Goal: Task Accomplishment & Management: Manage account settings

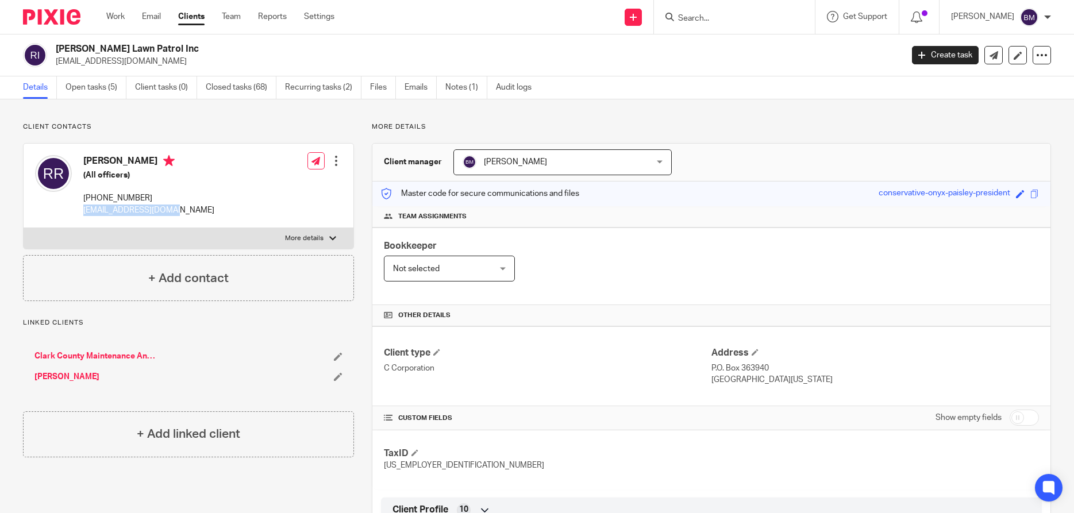
drag, startPoint x: 83, startPoint y: 159, endPoint x: 153, endPoint y: 161, distance: 69.5
click at [153, 161] on h4 "[PERSON_NAME]" at bounding box center [148, 162] width 131 height 14
copy h4 "[PERSON_NAME]"
drag, startPoint x: 957, startPoint y: 417, endPoint x: 970, endPoint y: 414, distance: 13.5
click at [957, 415] on label "Show empty fields" at bounding box center [968, 417] width 66 height 11
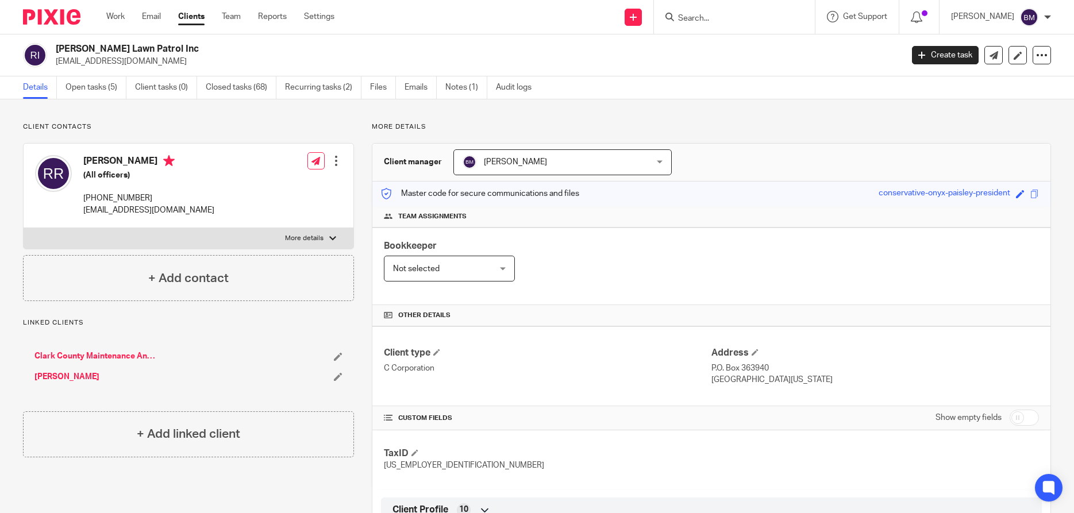
click at [1022, 417] on input "checkbox" at bounding box center [1024, 418] width 29 height 16
checkbox input "true"
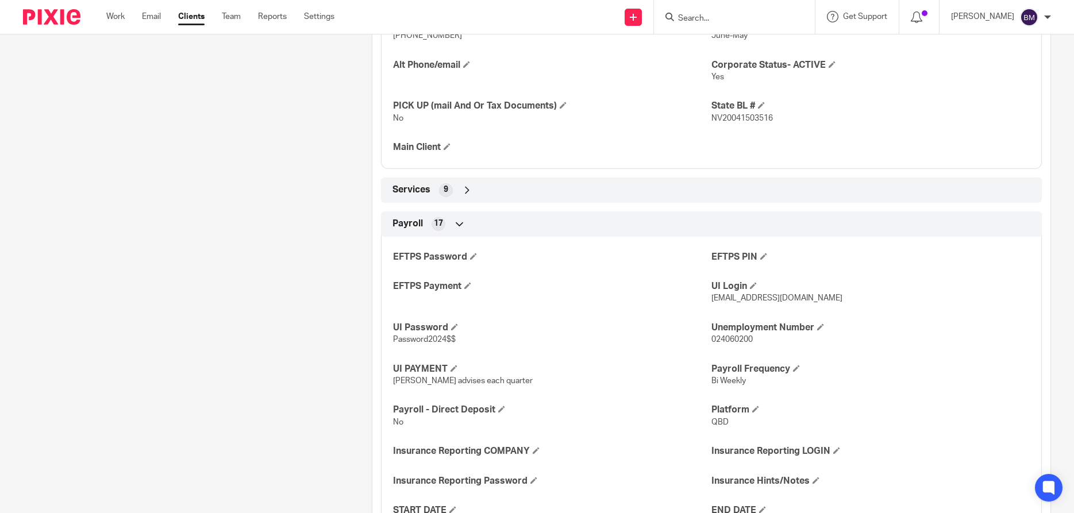
scroll to position [772, 0]
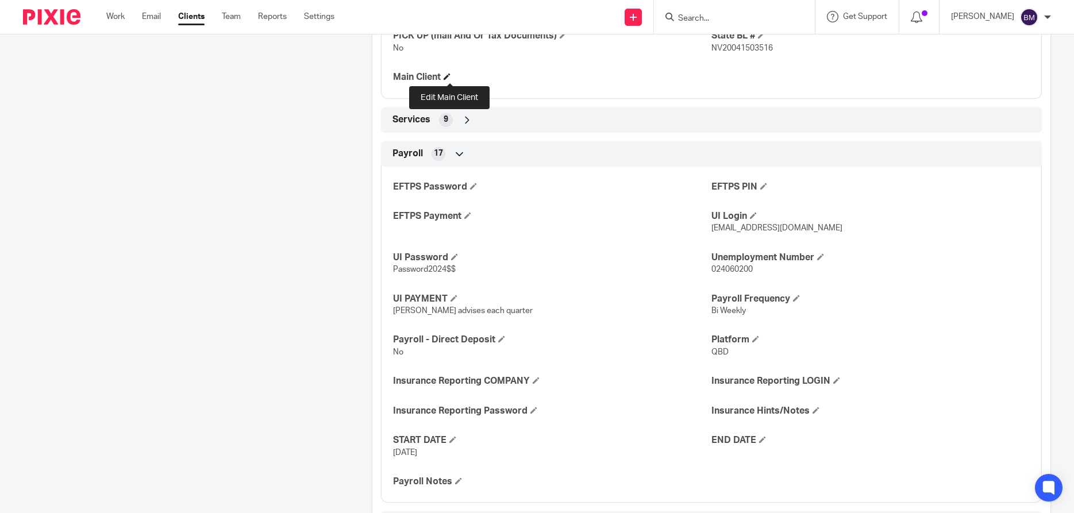
click at [448, 76] on span at bounding box center [447, 76] width 7 height 7
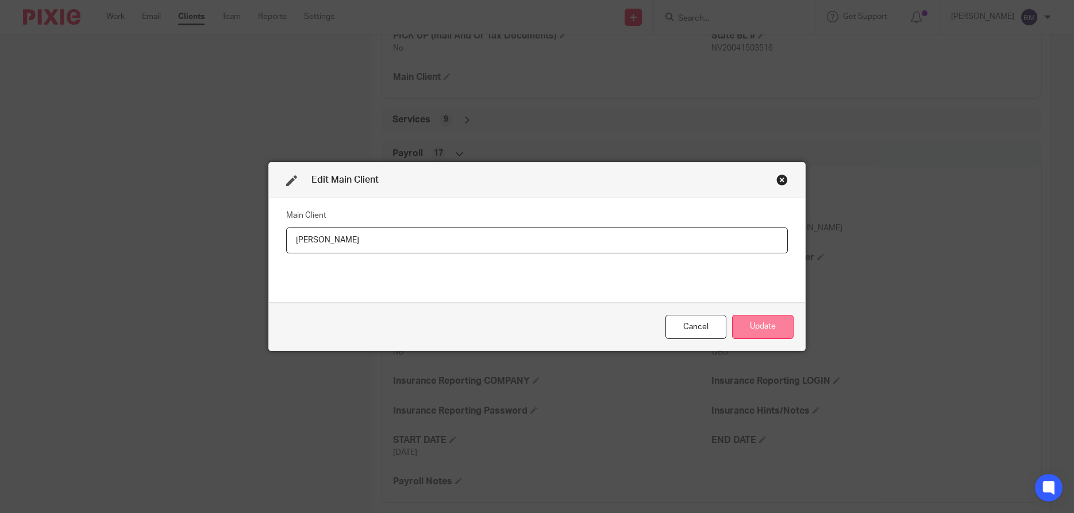
type input "[PERSON_NAME]"
click at [752, 330] on button "Update" at bounding box center [762, 327] width 61 height 25
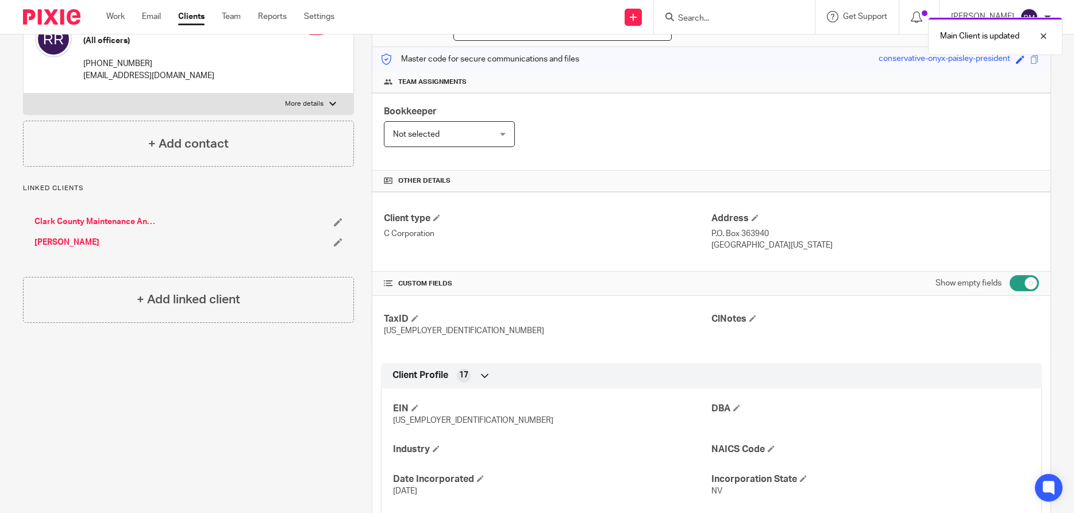
scroll to position [110, 0]
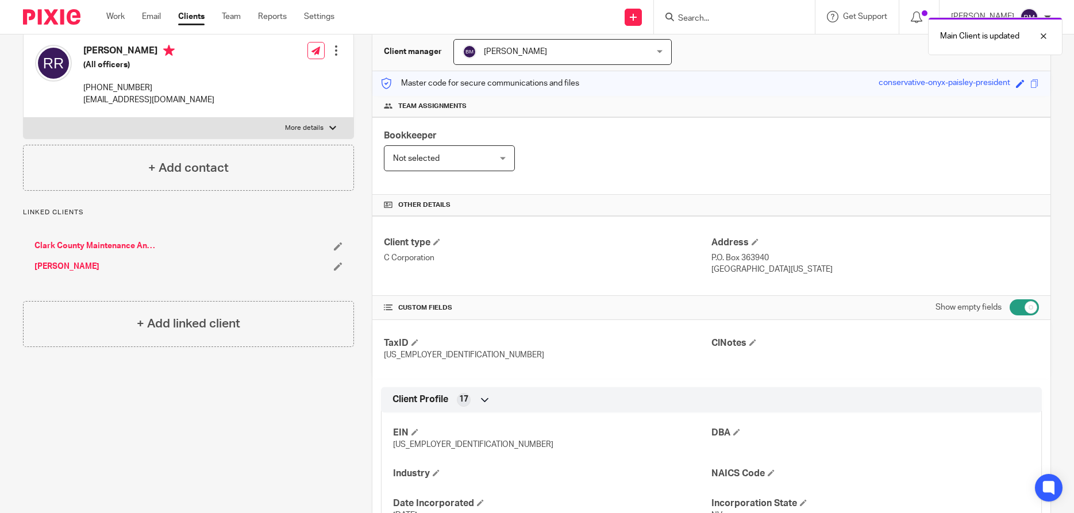
click at [109, 241] on link "Clark County Maintenance And Supplies Inc ([GEOGRAPHIC_DATA])" at bounding box center [95, 245] width 123 height 11
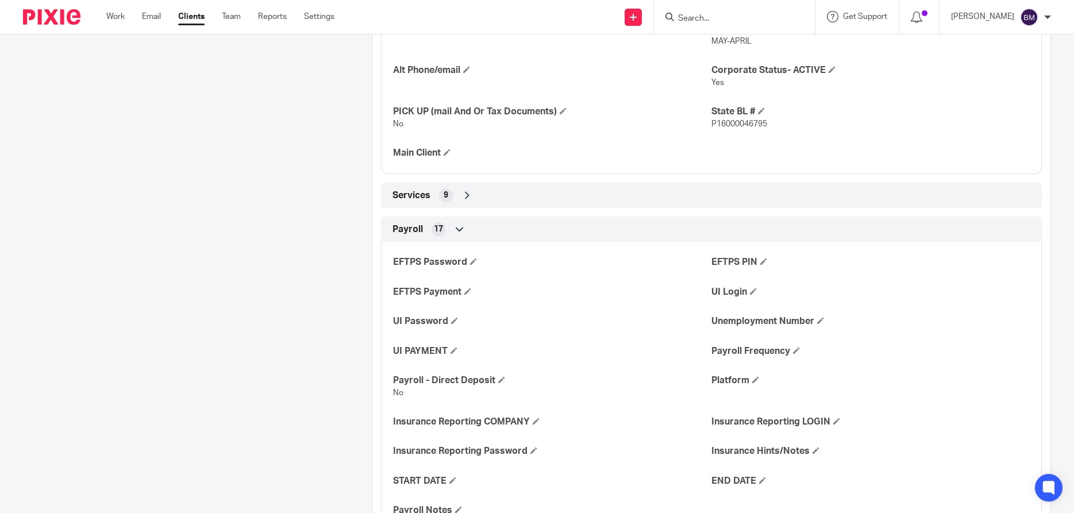
scroll to position [717, 0]
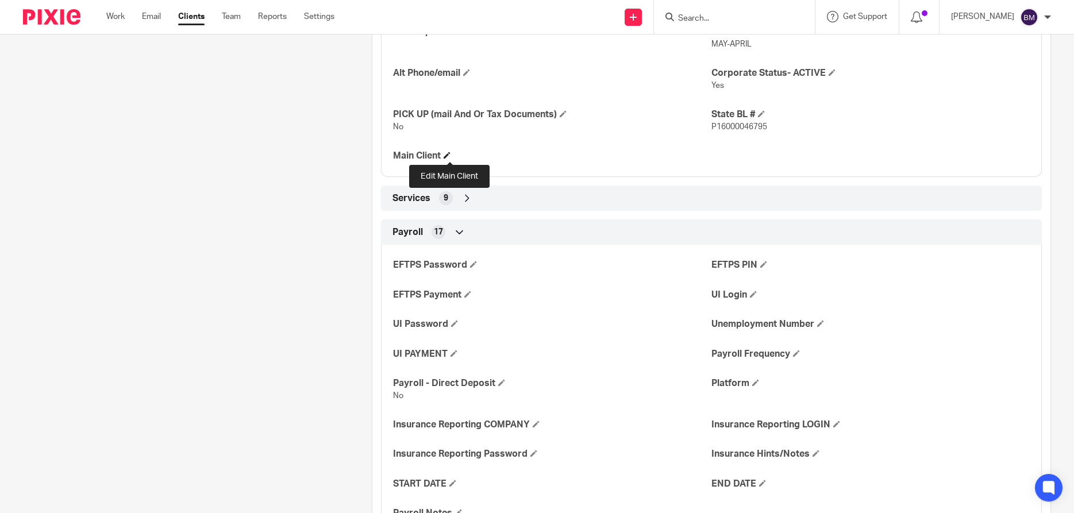
click at [448, 156] on span at bounding box center [447, 155] width 7 height 7
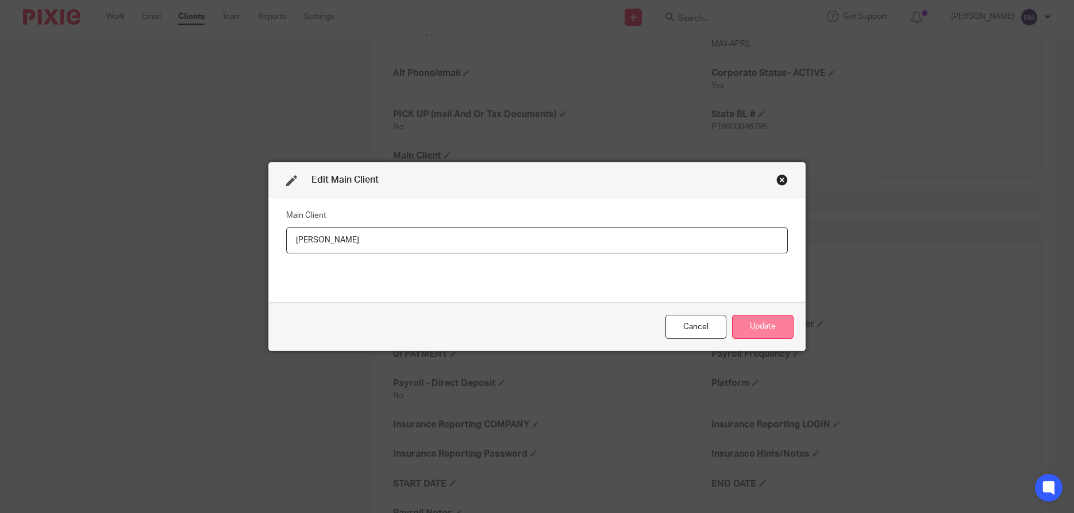
type input "[PERSON_NAME]"
click at [751, 321] on button "Update" at bounding box center [762, 327] width 61 height 25
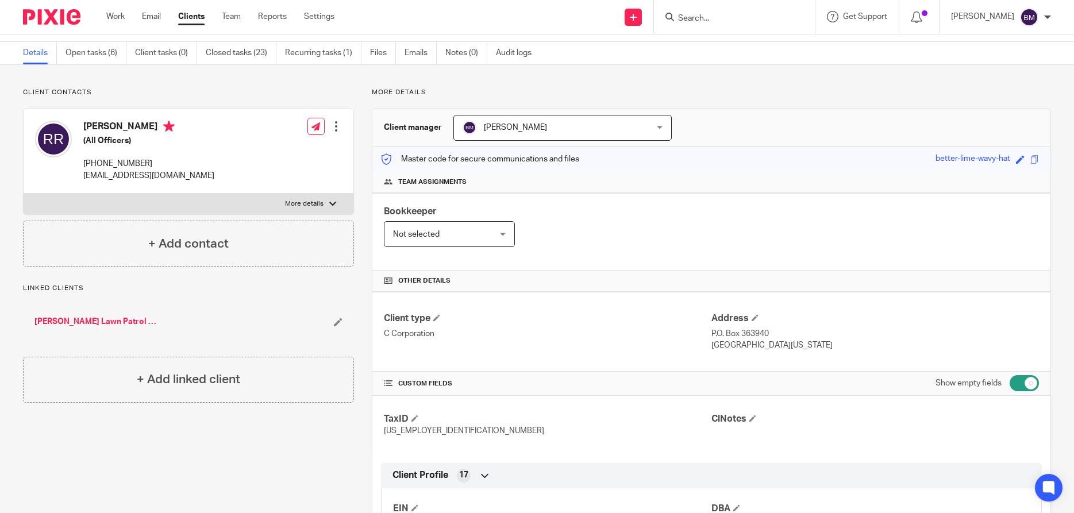
scroll to position [0, 0]
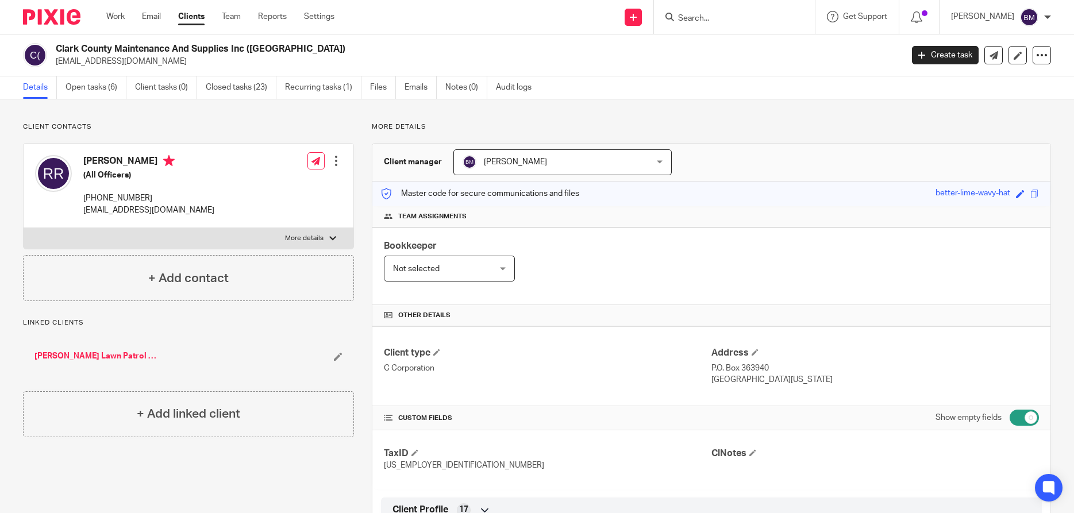
click at [701, 14] on input "Search" at bounding box center [728, 19] width 103 height 10
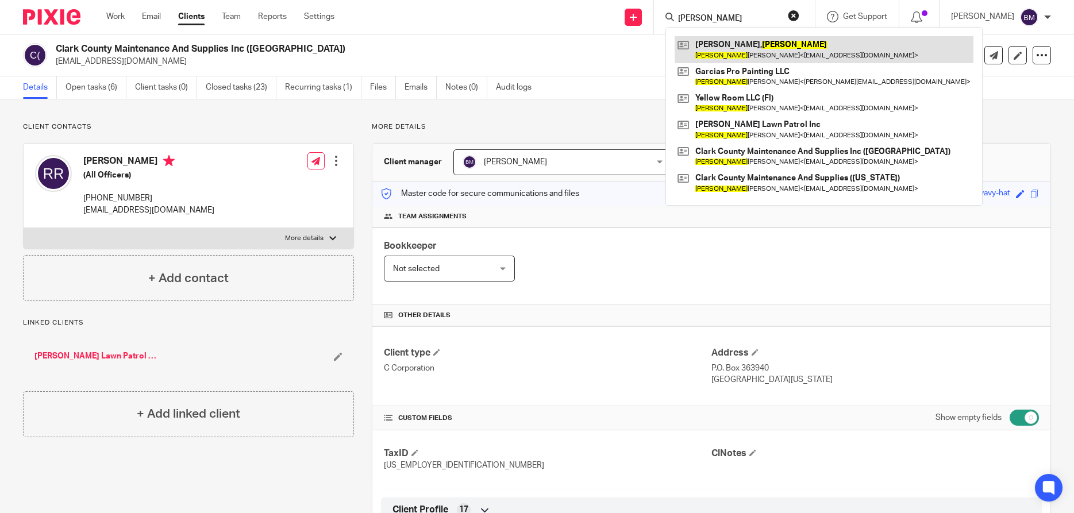
type input "ricardo"
click at [740, 45] on link at bounding box center [824, 49] width 299 height 26
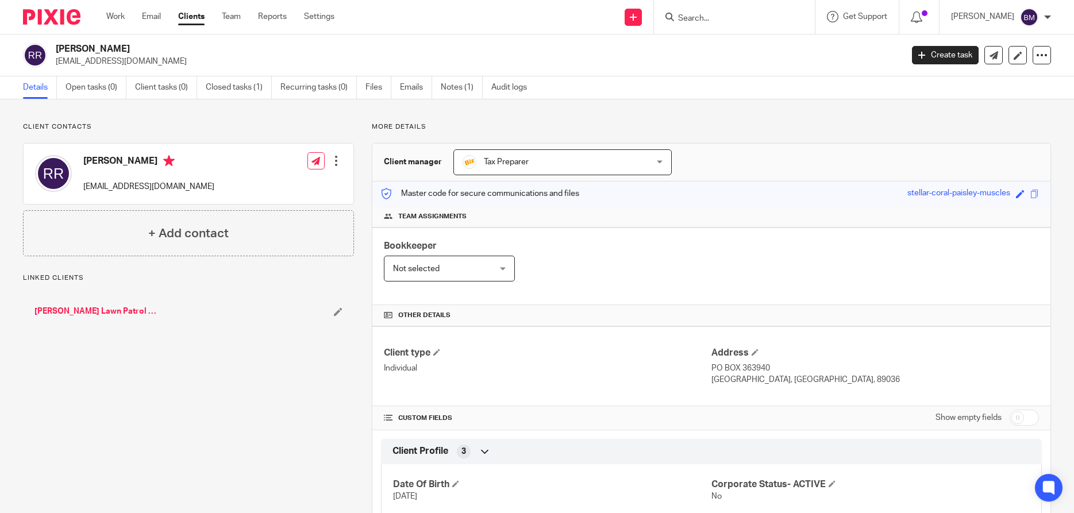
click at [1026, 423] on input "checkbox" at bounding box center [1024, 418] width 29 height 16
checkbox input "true"
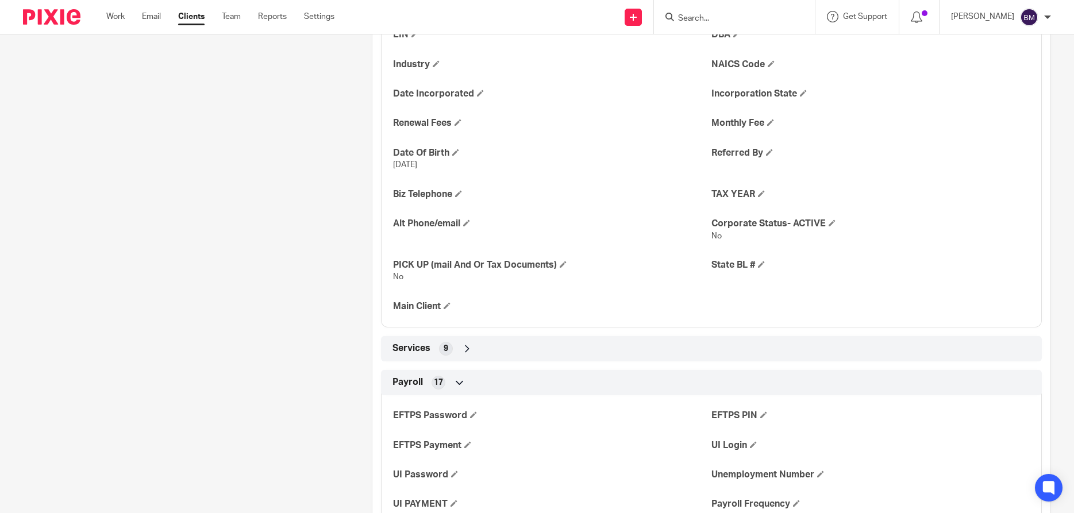
scroll to position [662, 0]
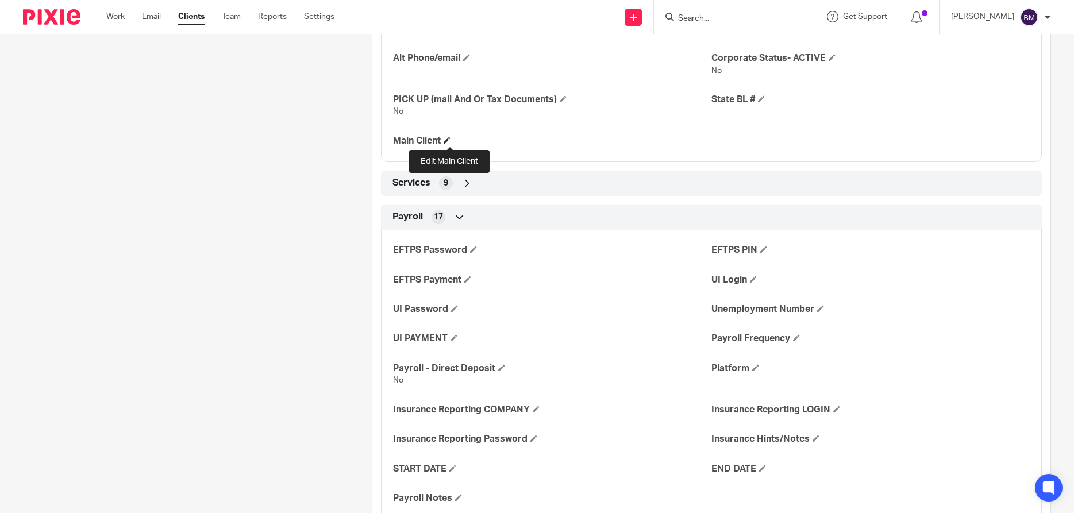
click at [449, 142] on span at bounding box center [447, 140] width 7 height 7
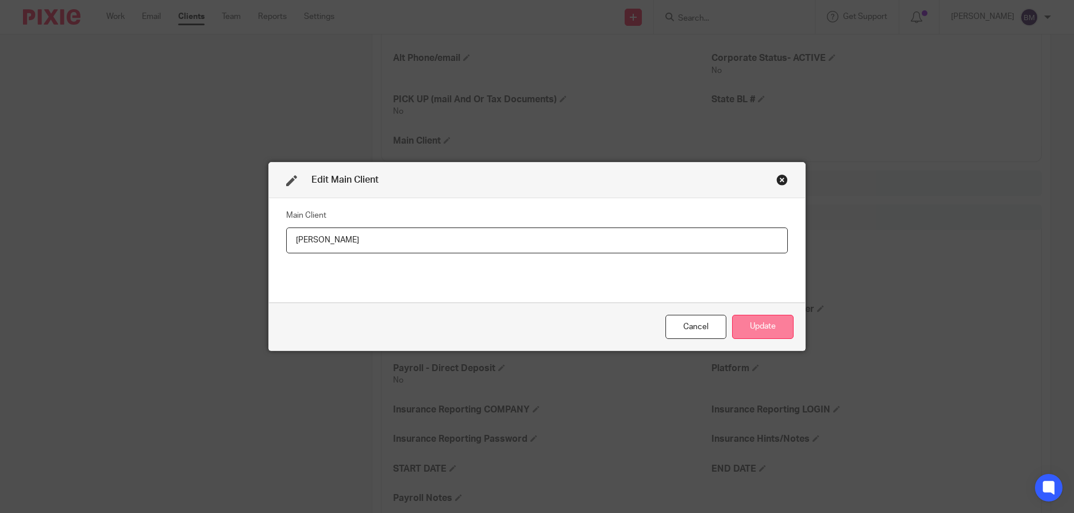
type input "Ricardo Rosales"
click at [768, 333] on button "Update" at bounding box center [762, 327] width 61 height 25
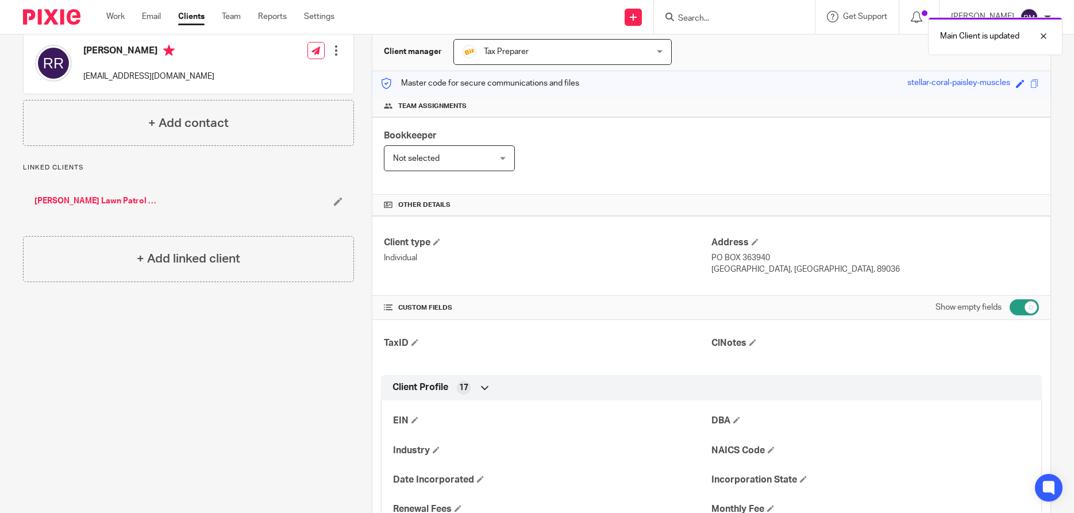
scroll to position [0, 0]
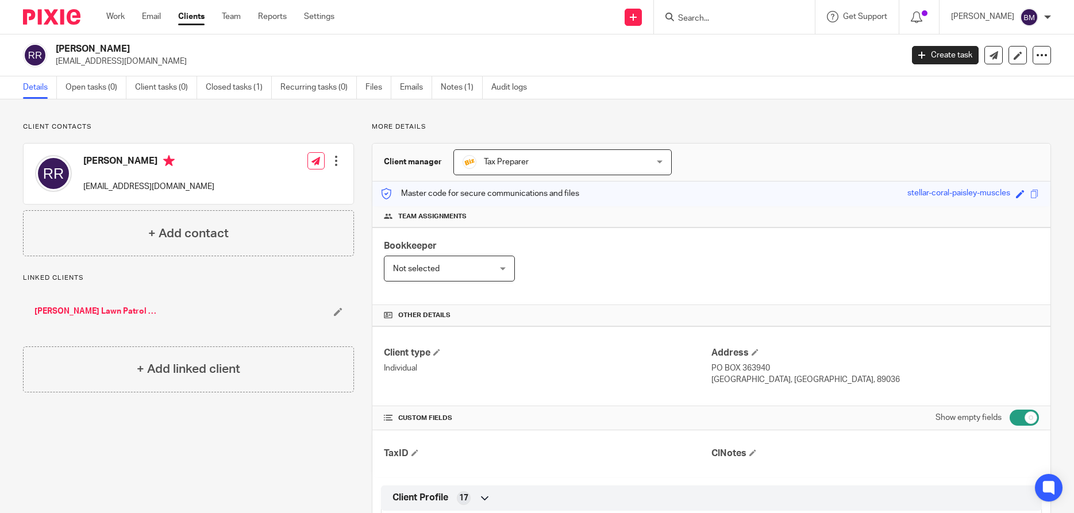
click at [713, 17] on input "Search" at bounding box center [728, 19] width 103 height 10
type input "clean vegas"
click at [758, 48] on link at bounding box center [772, 49] width 194 height 26
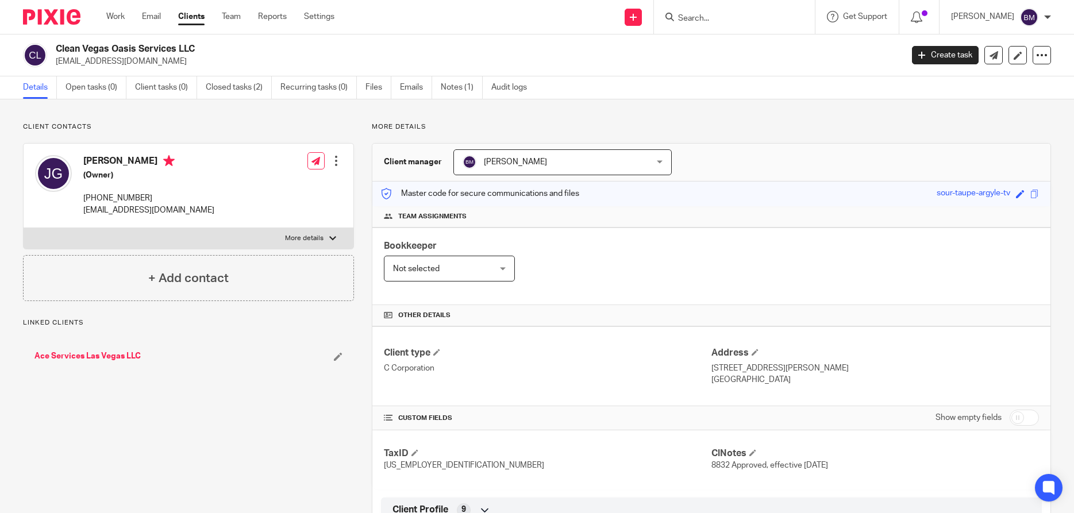
click at [141, 163] on div "Jorge Guillen (Owner) (702) 963-4035 jorgeguillennext@gmail.com" at bounding box center [124, 185] width 179 height 72
click at [1028, 421] on input "checkbox" at bounding box center [1024, 418] width 29 height 16
checkbox input "true"
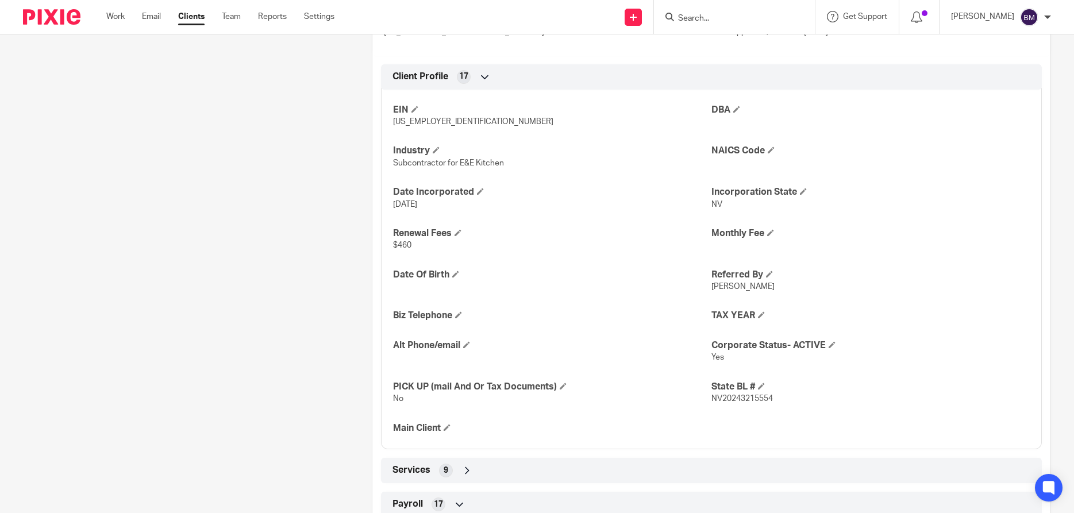
scroll to position [441, 0]
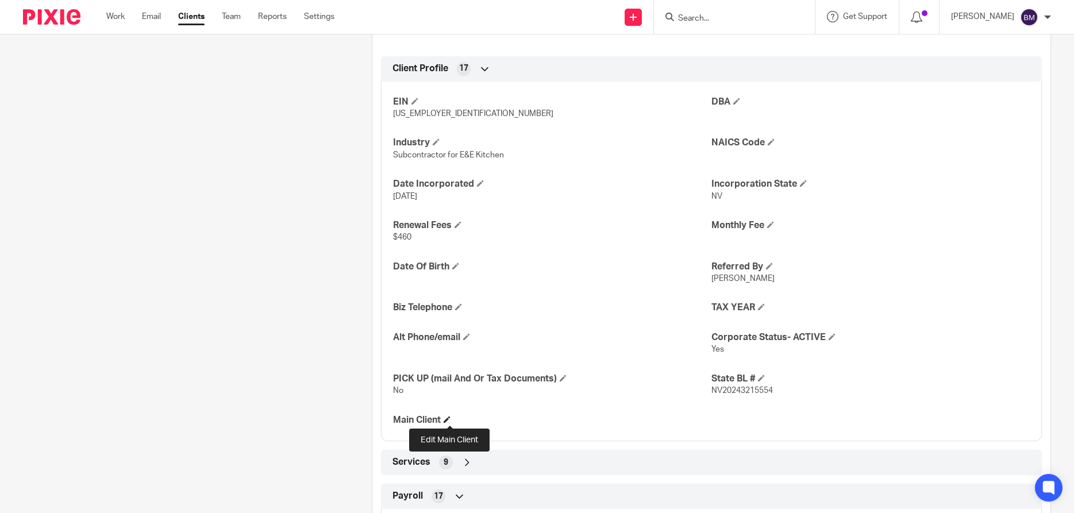
click at [449, 419] on span at bounding box center [447, 419] width 7 height 7
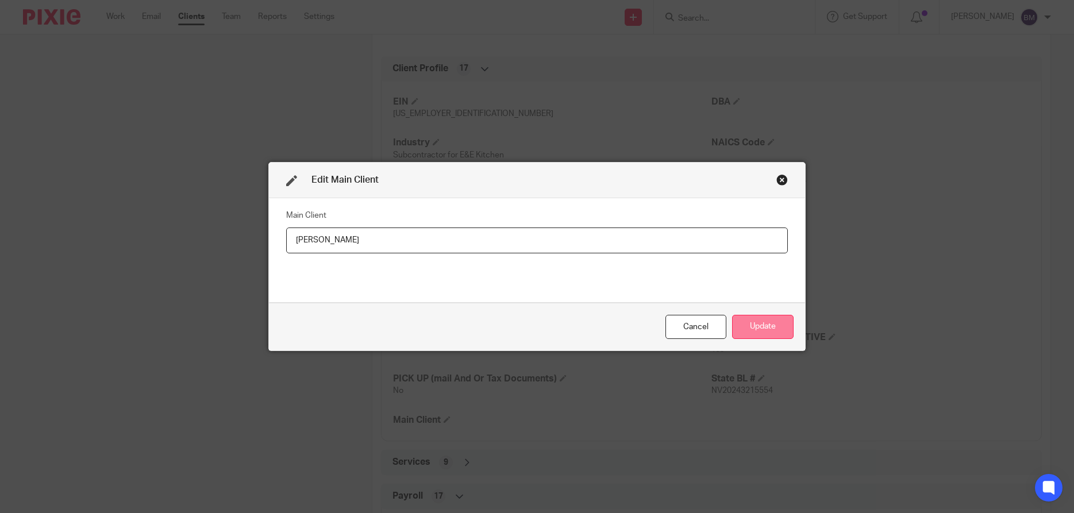
type input "Jorge Guillen"
click at [748, 328] on button "Update" at bounding box center [762, 327] width 61 height 25
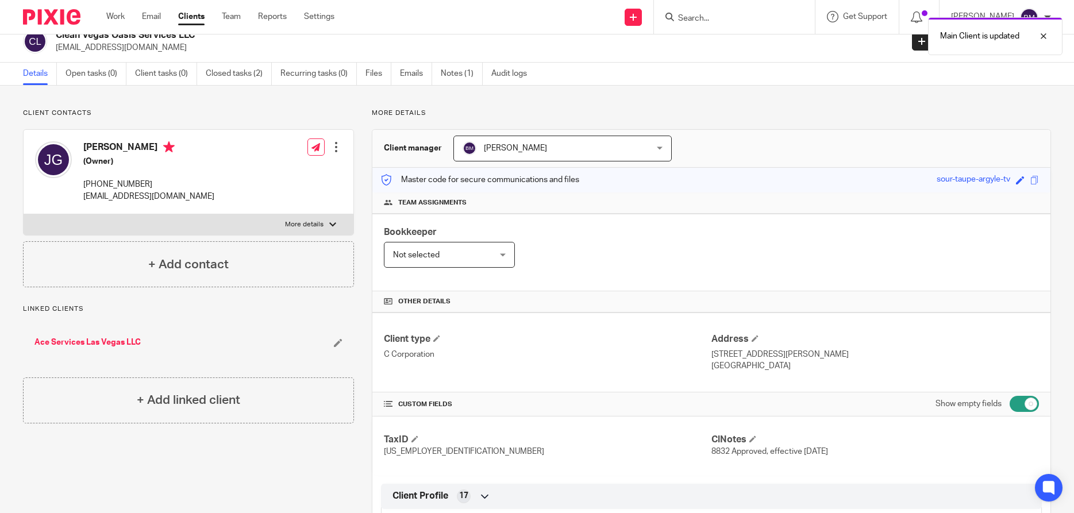
scroll to position [0, 0]
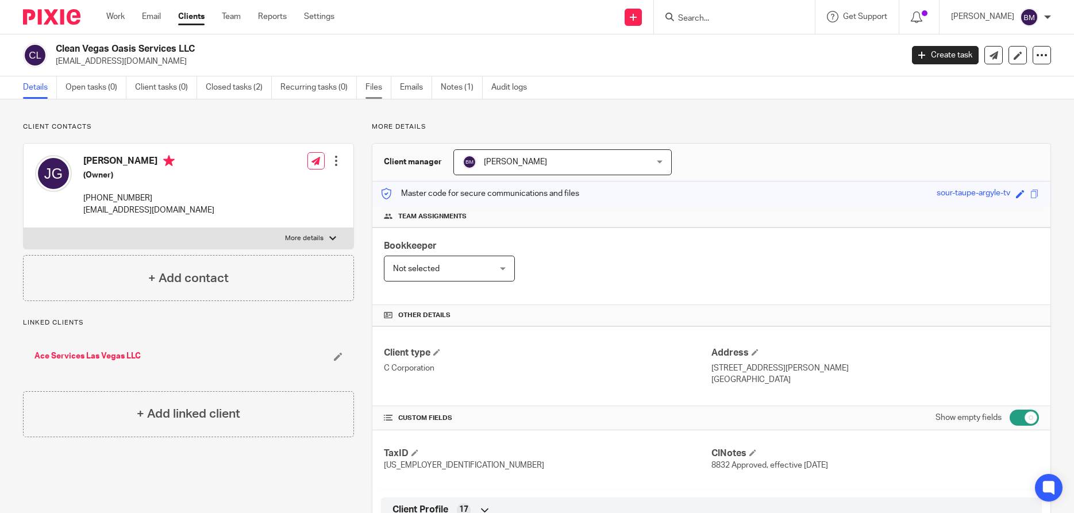
click at [375, 87] on link "Files" at bounding box center [378, 87] width 26 height 22
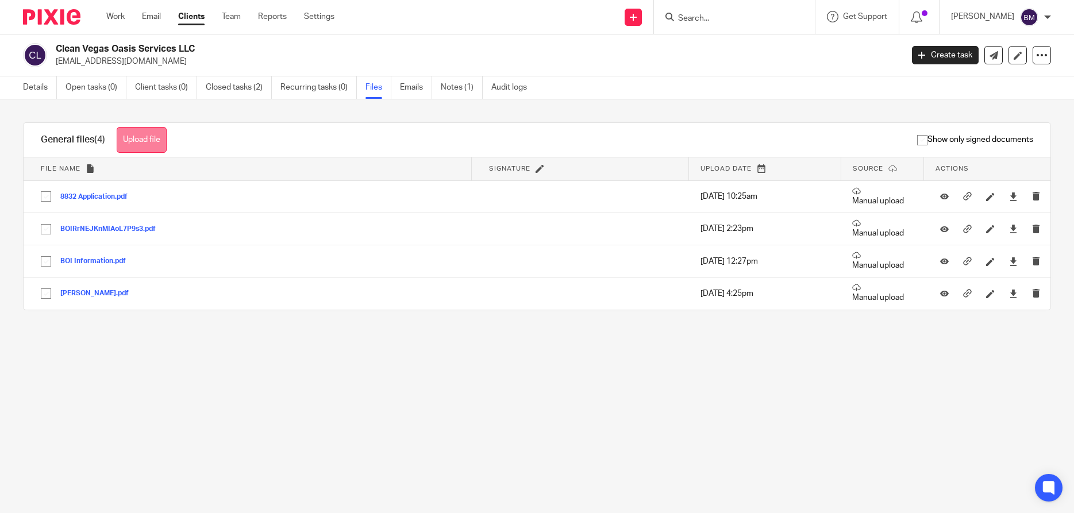
click at [132, 138] on button "Upload file" at bounding box center [142, 140] width 50 height 26
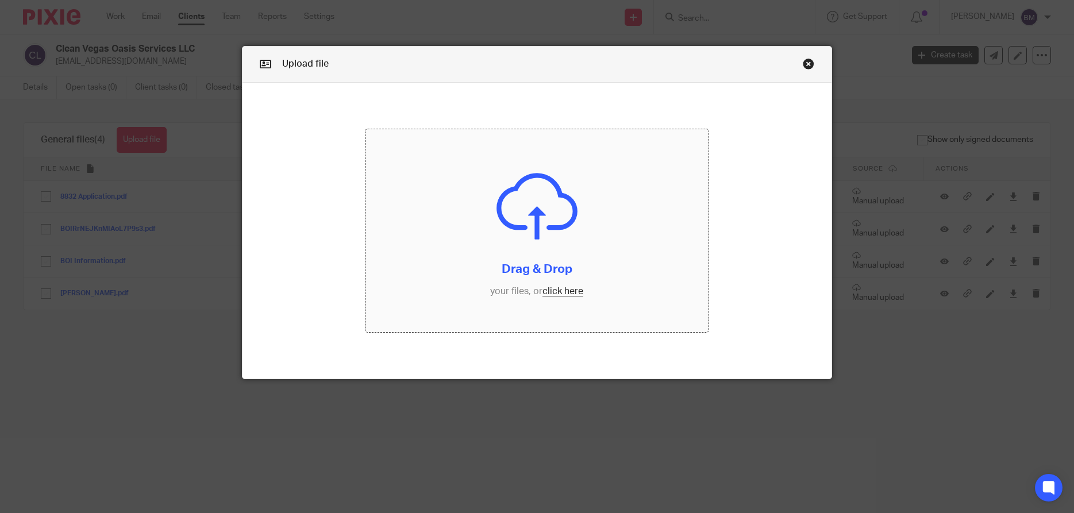
click at [571, 290] on input "file" at bounding box center [536, 230] width 342 height 203
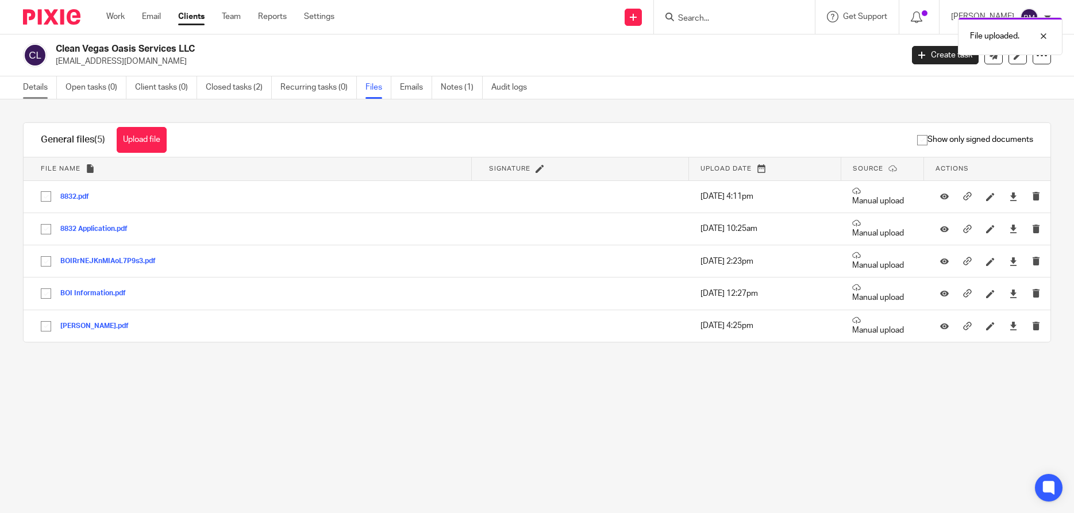
click at [34, 94] on link "Details" at bounding box center [40, 87] width 34 height 22
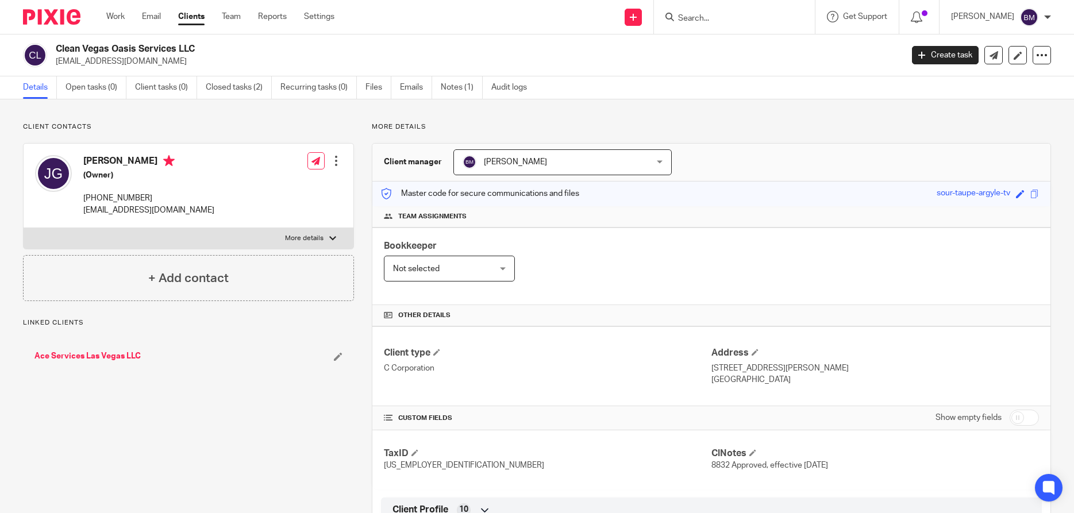
click at [1027, 423] on input "checkbox" at bounding box center [1024, 418] width 29 height 16
checkbox input "true"
click at [376, 93] on link "Files" at bounding box center [378, 87] width 26 height 22
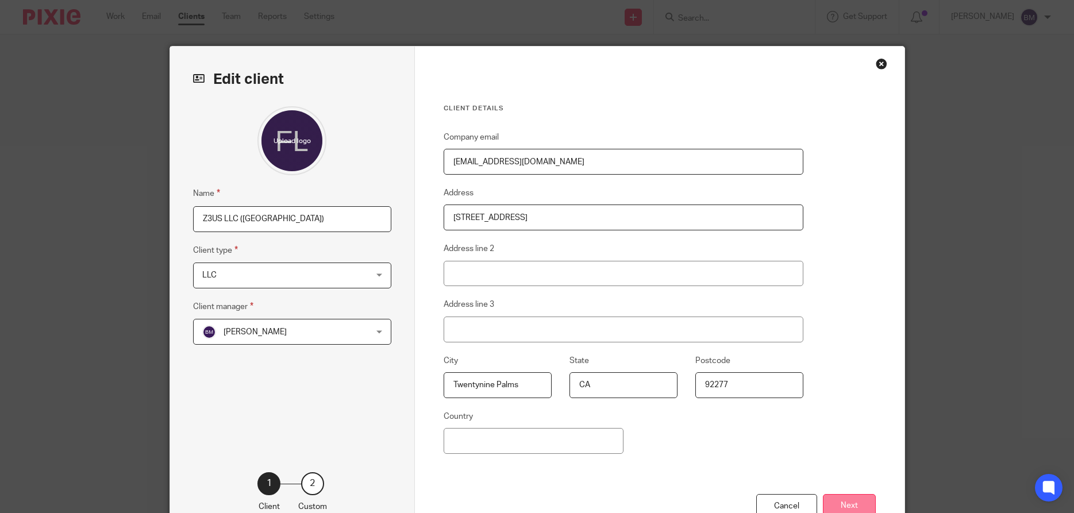
click at [848, 504] on button "Next" at bounding box center [849, 506] width 53 height 25
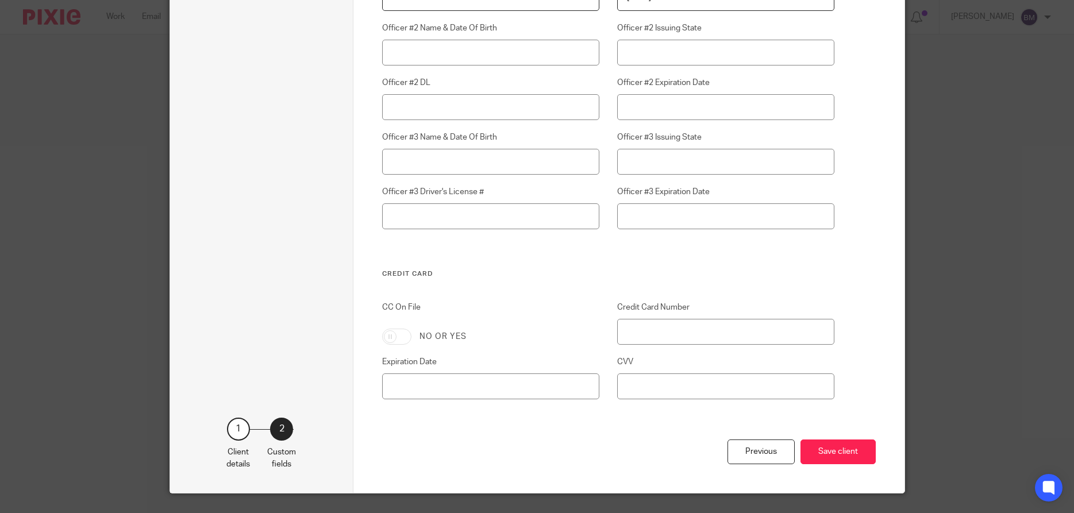
scroll to position [3282, 0]
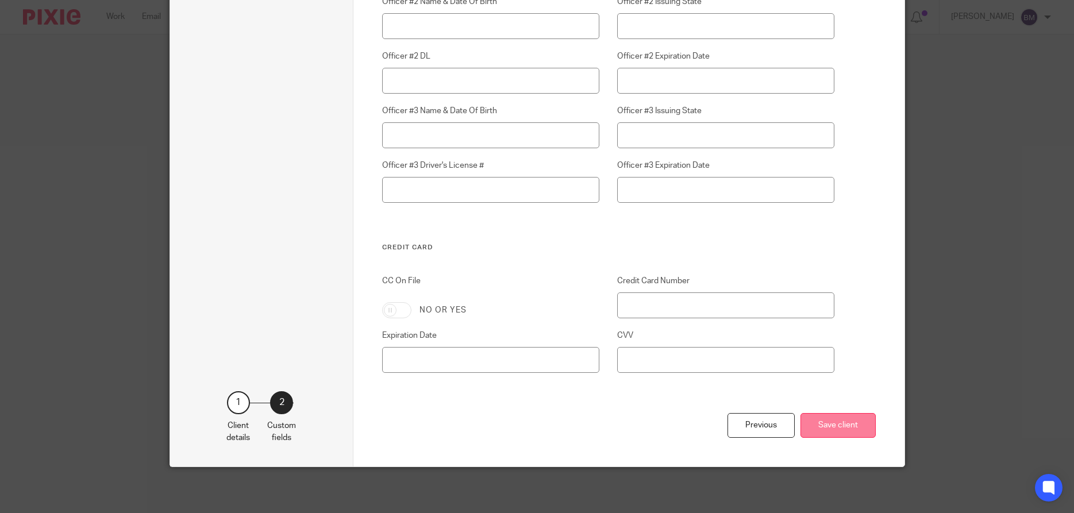
click at [831, 426] on button "Save client" at bounding box center [837, 425] width 75 height 25
